Goal: Information Seeking & Learning: Find specific fact

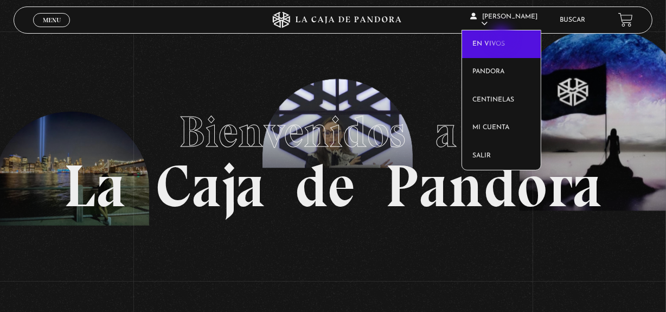
click at [502, 38] on link "En vivos" at bounding box center [501, 44] width 79 height 28
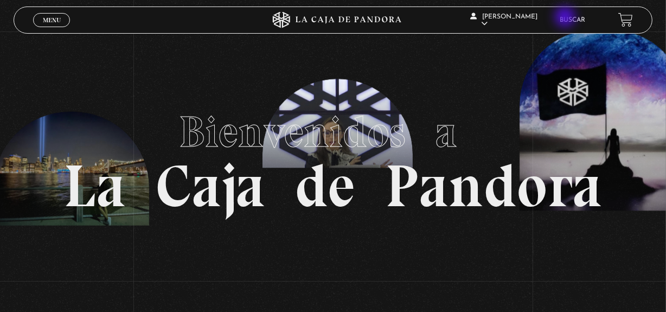
click at [566, 18] on div "Gabriela Salas Dittel En vivos Pandora Centinelas Mi cuenta Salir Buscar" at bounding box center [532, 20] width 199 height 33
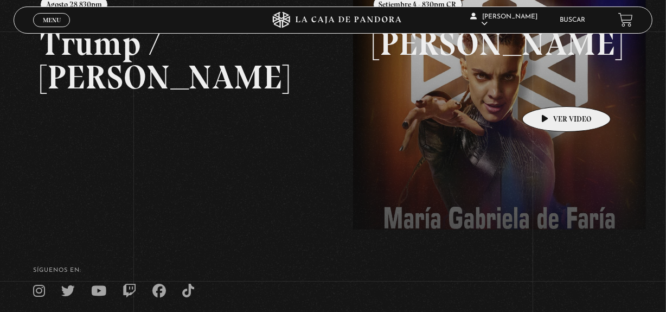
scroll to position [197, 0]
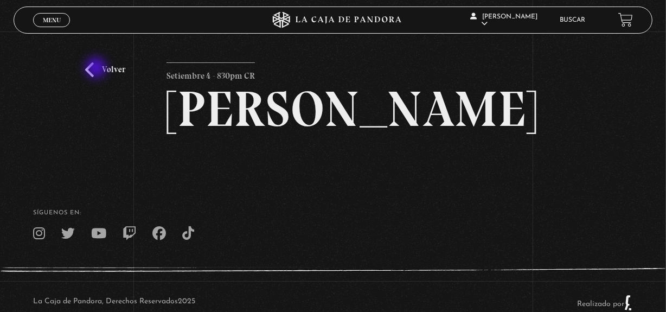
click at [97, 69] on link "Volver" at bounding box center [105, 69] width 40 height 15
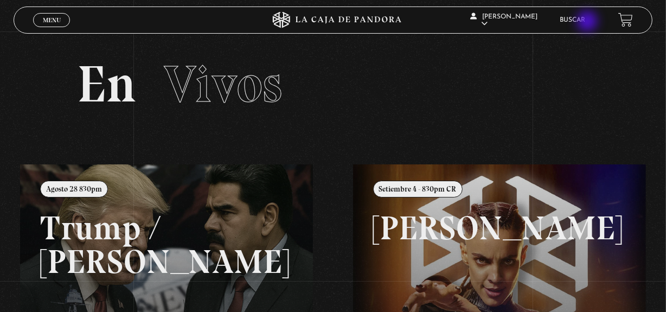
click at [585, 22] on link "Buscar" at bounding box center [572, 20] width 25 height 7
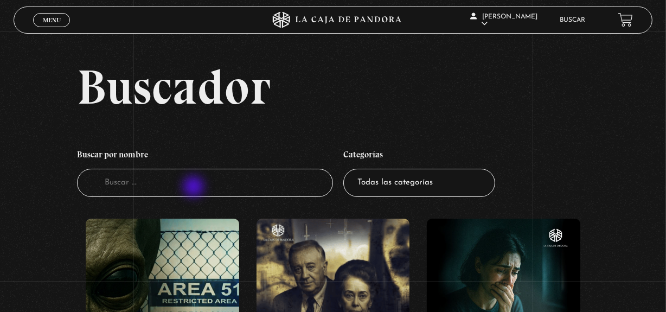
click at [195, 188] on input "Buscador" at bounding box center [205, 183] width 256 height 29
type input "vaticano"
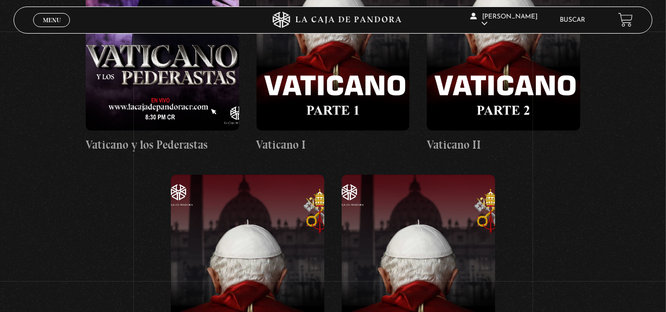
scroll to position [739, 0]
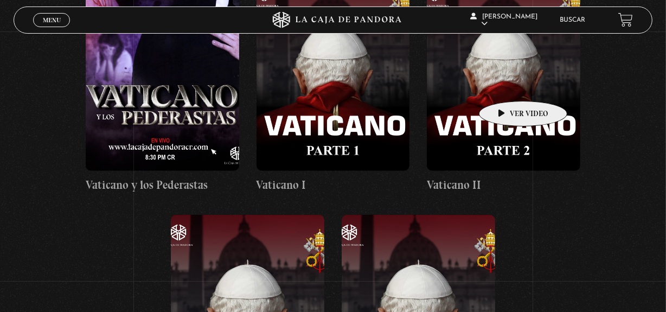
click at [506, 85] on figure at bounding box center [503, 73] width 153 height 195
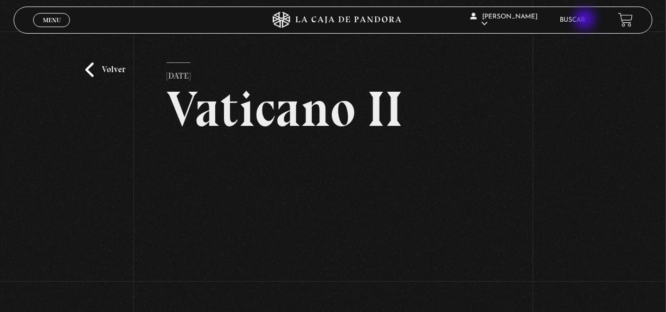
click at [585, 20] on link "Buscar" at bounding box center [572, 20] width 25 height 7
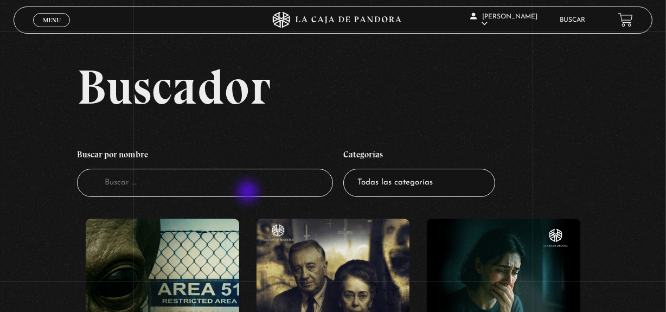
click at [249, 192] on input "Buscador" at bounding box center [205, 183] width 256 height 29
type input "vaticano"
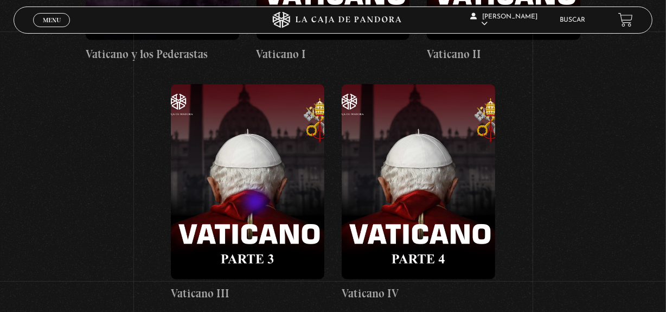
scroll to position [887, 0]
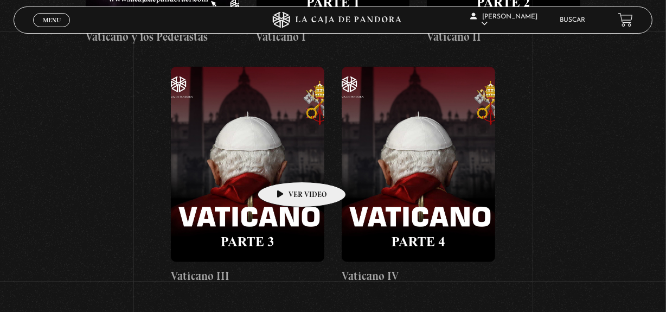
click at [285, 165] on figure at bounding box center [247, 164] width 153 height 195
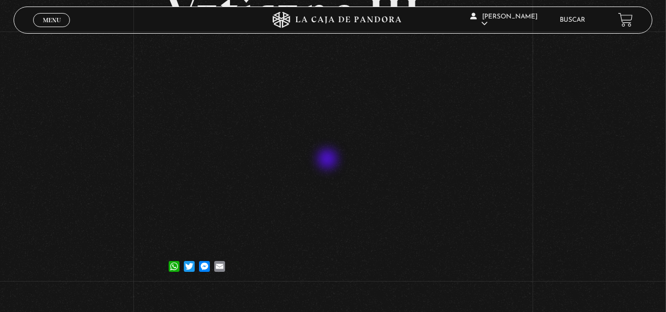
scroll to position [98, 0]
